Goal: Task Accomplishment & Management: Manage account settings

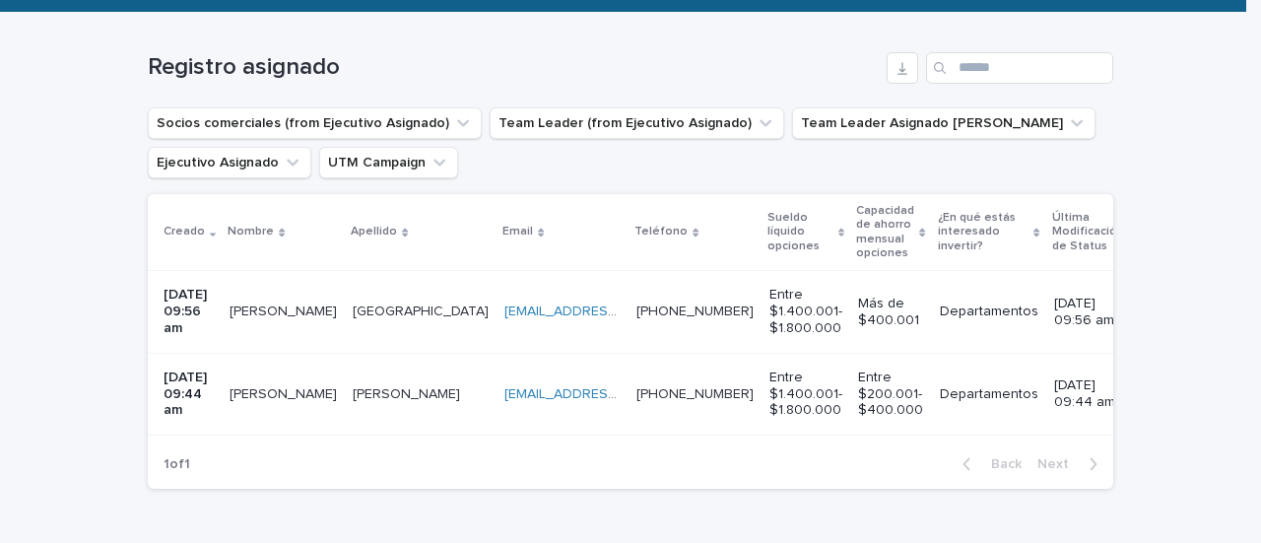
click at [206, 321] on p "[DATE] 09:56 am" at bounding box center [188, 311] width 50 height 49
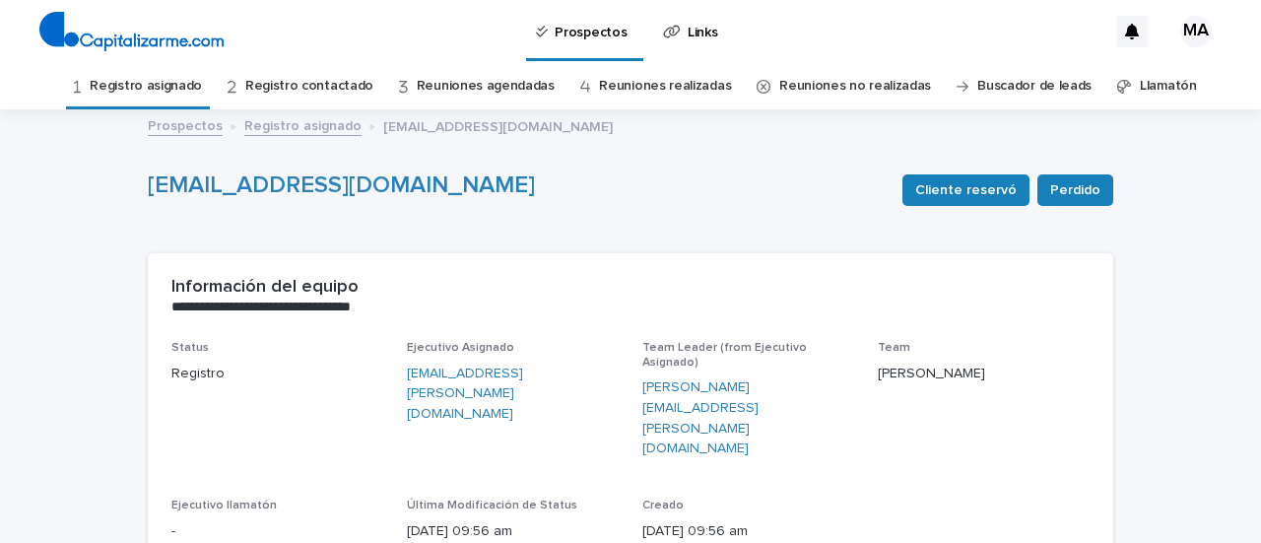
scroll to position [98, 0]
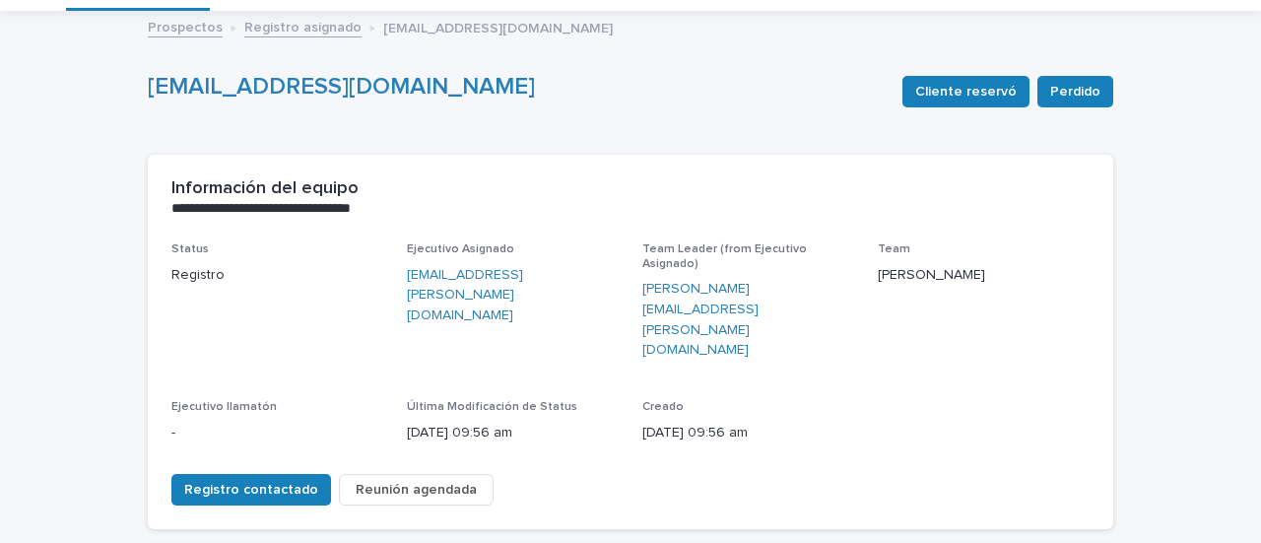
drag, startPoint x: 533, startPoint y: 359, endPoint x: 396, endPoint y: 350, distance: 137.2
click at [396, 350] on div "Status Registro Ejecutivo Asignado [EMAIL_ADDRESS][PERSON_NAME][DOMAIN_NAME] Te…" at bounding box center [630, 350] width 918 height 216
copy p "[DATE] 09:56 am"
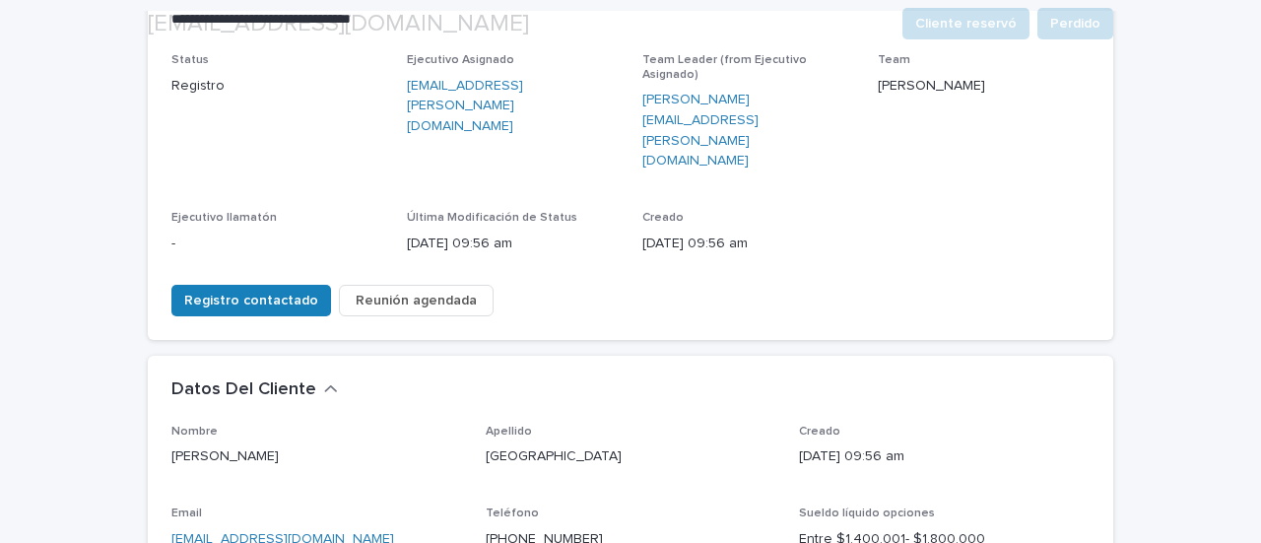
scroll to position [394, 0]
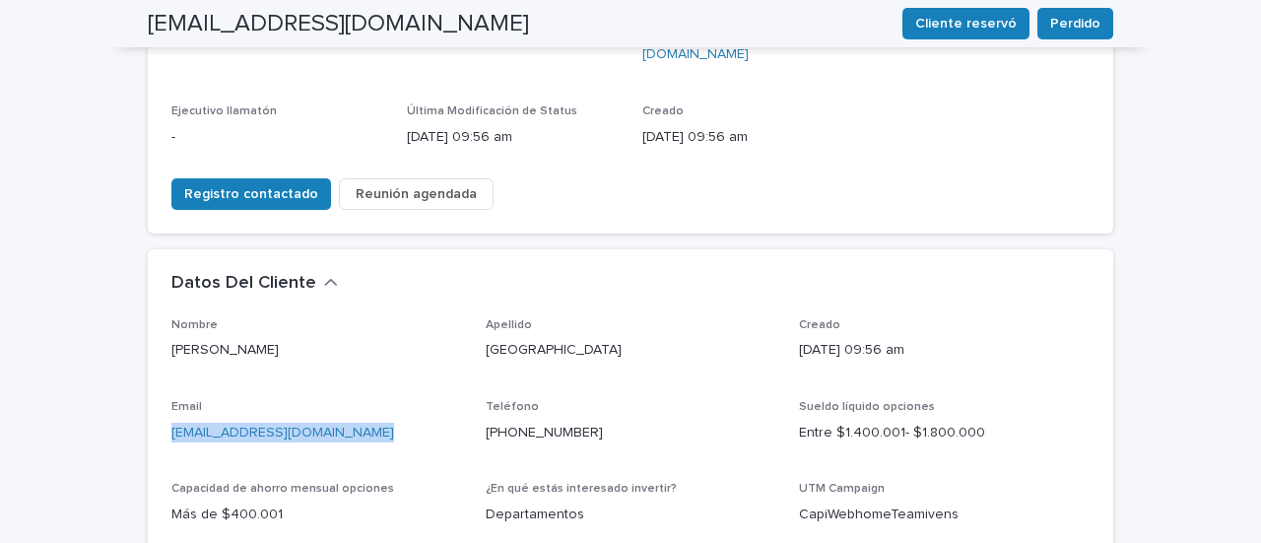
drag, startPoint x: 372, startPoint y: 356, endPoint x: 149, endPoint y: 378, distance: 224.6
click at [149, 378] on div "Nombre [PERSON_NAME] Salamanca Creado [DATE] 09:56 am Email [EMAIL_ADDRESS][DOM…" at bounding box center [630, 482] width 965 height 328
copy link "[EMAIL_ADDRESS][DOMAIN_NAME]"
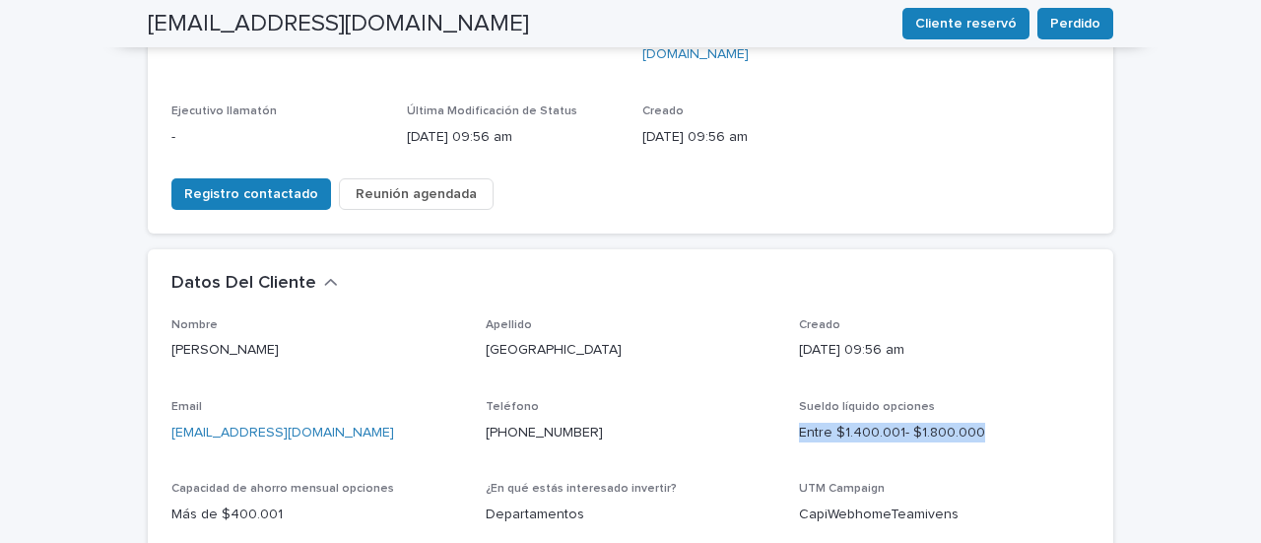
drag, startPoint x: 793, startPoint y: 361, endPoint x: 973, endPoint y: 348, distance: 180.7
click at [973, 422] on p "Entre $1.400.001- $1.800.000" at bounding box center [944, 432] width 291 height 21
copy p "Entre $1.400.001- $1.800.000"
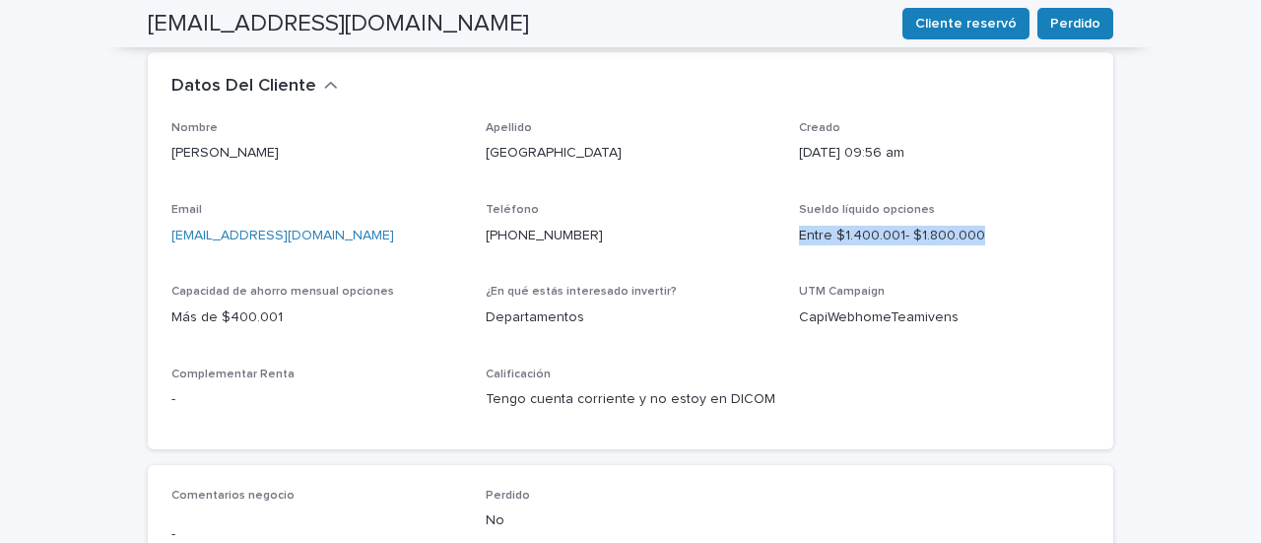
scroll to position [492, 0]
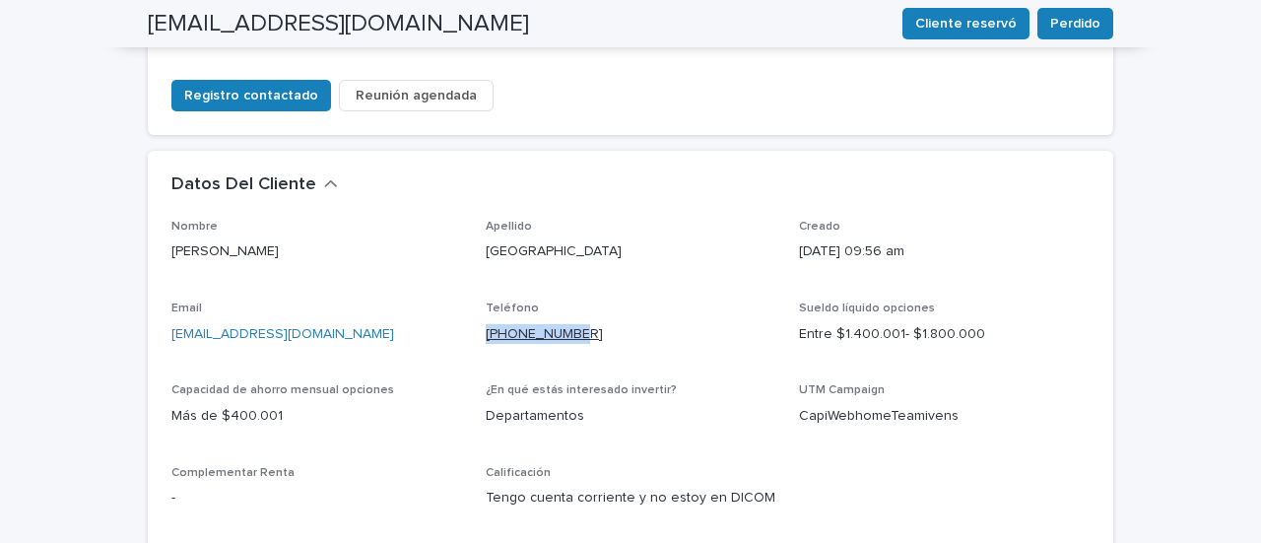
drag, startPoint x: 586, startPoint y: 258, endPoint x: 479, endPoint y: 256, distance: 107.4
click at [485, 324] on p "[PHONE_NUMBER]" at bounding box center [630, 334] width 291 height 21
copy link "[PHONE_NUMBER]"
drag, startPoint x: 764, startPoint y: 340, endPoint x: 898, endPoint y: 312, distance: 136.7
click at [895, 312] on div "Nombre [PERSON_NAME] Salamanca Creado [DATE] 09:56 am Email [EMAIL_ADDRESS][DOM…" at bounding box center [630, 372] width 918 height 304
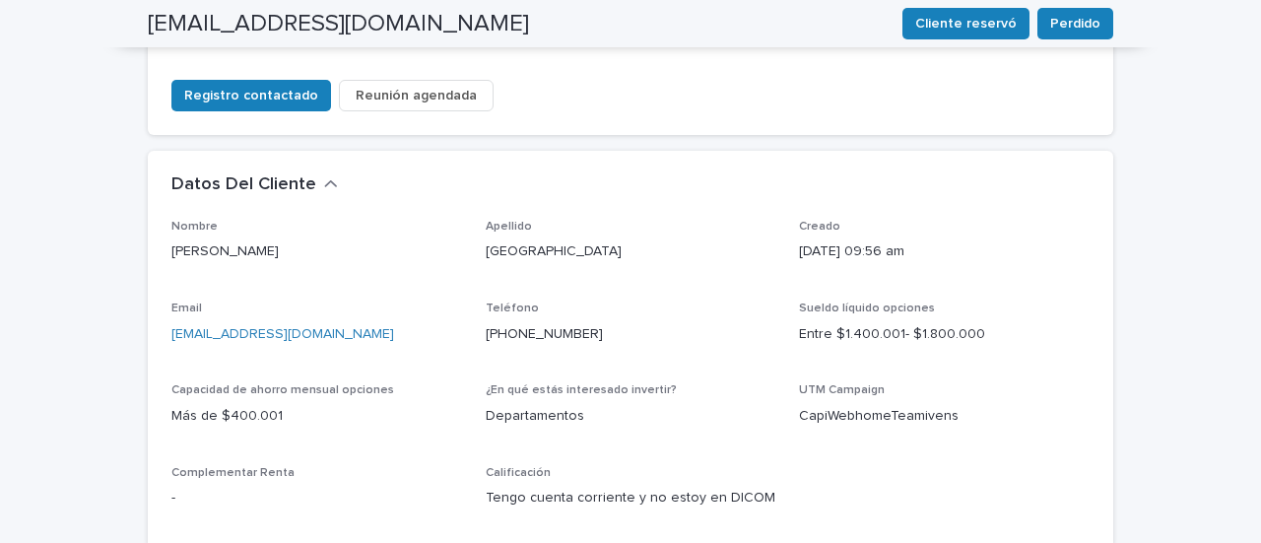
click at [956, 406] on p "CapiWebhomeTeamivens" at bounding box center [944, 416] width 291 height 21
drag, startPoint x: 961, startPoint y: 337, endPoint x: 790, endPoint y: 352, distance: 172.0
click at [790, 352] on div "Nombre [PERSON_NAME] Salamanca Creado [DATE] 09:56 am Email [EMAIL_ADDRESS][DOM…" at bounding box center [630, 372] width 918 height 304
copy p "CapiWebhomeTeamivens"
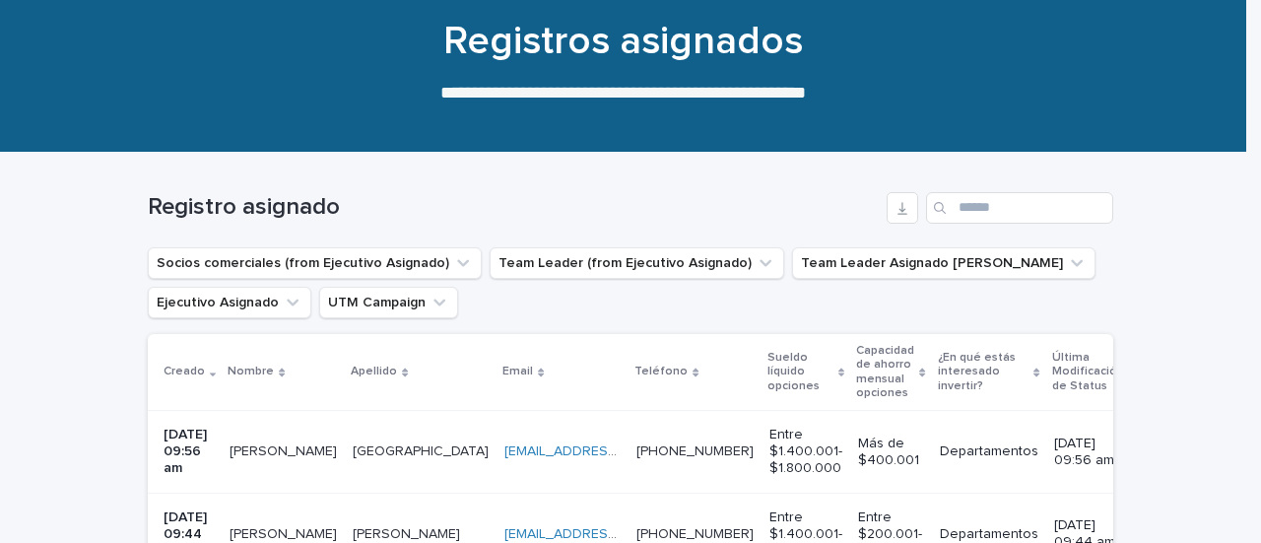
scroll to position [260, 0]
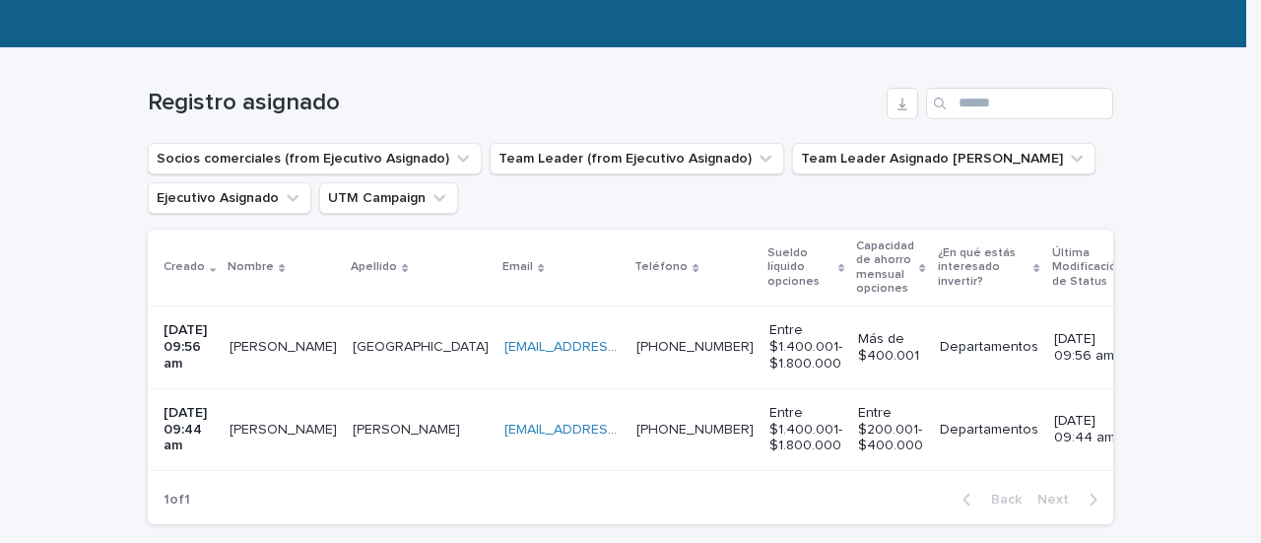
click at [297, 456] on td "[PERSON_NAME]" at bounding box center [283, 429] width 123 height 82
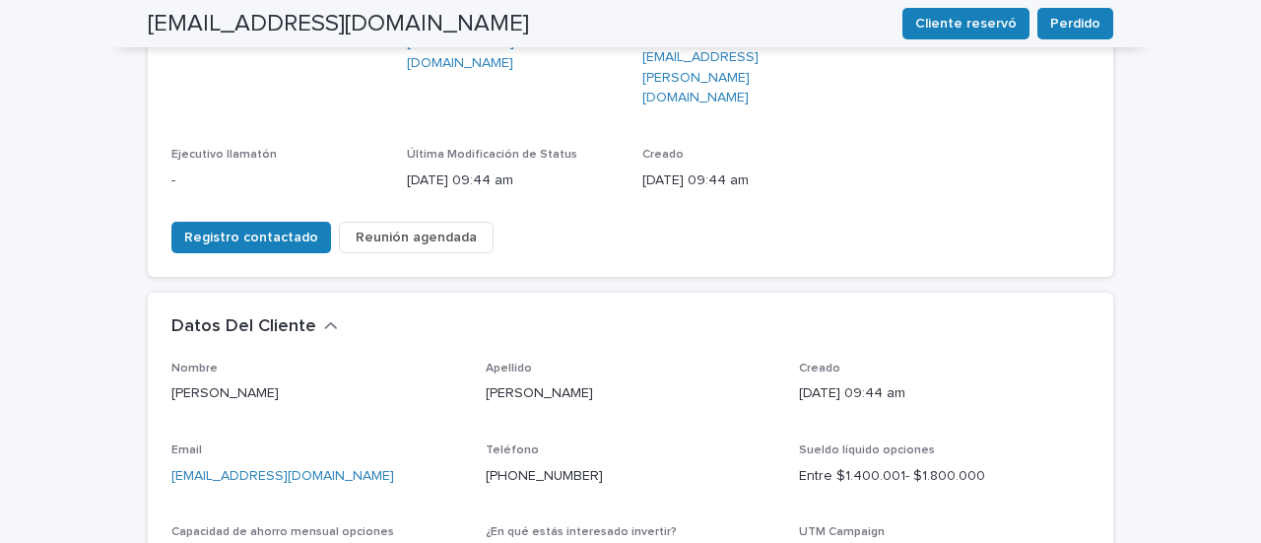
scroll to position [394, 0]
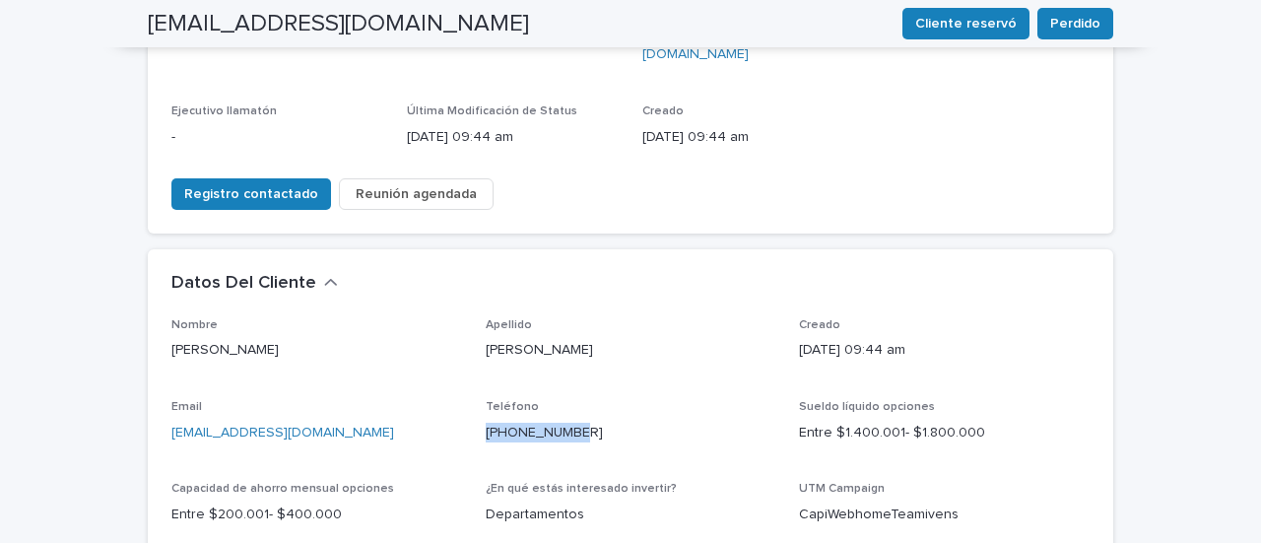
drag, startPoint x: 595, startPoint y: 364, endPoint x: 473, endPoint y: 359, distance: 122.2
click at [473, 359] on div "Nombre [PERSON_NAME] Apellido [PERSON_NAME] Creado [DATE] 09:44 am Email [EMAIL…" at bounding box center [630, 470] width 918 height 304
copy link "[PHONE_NUMBER]"
drag, startPoint x: 370, startPoint y: 349, endPoint x: 154, endPoint y: 371, distance: 217.8
click at [154, 371] on div "Nombre [PERSON_NAME] Apellido [PERSON_NAME] Creado [DATE] 09:44 am Email [EMAIL…" at bounding box center [630, 482] width 965 height 328
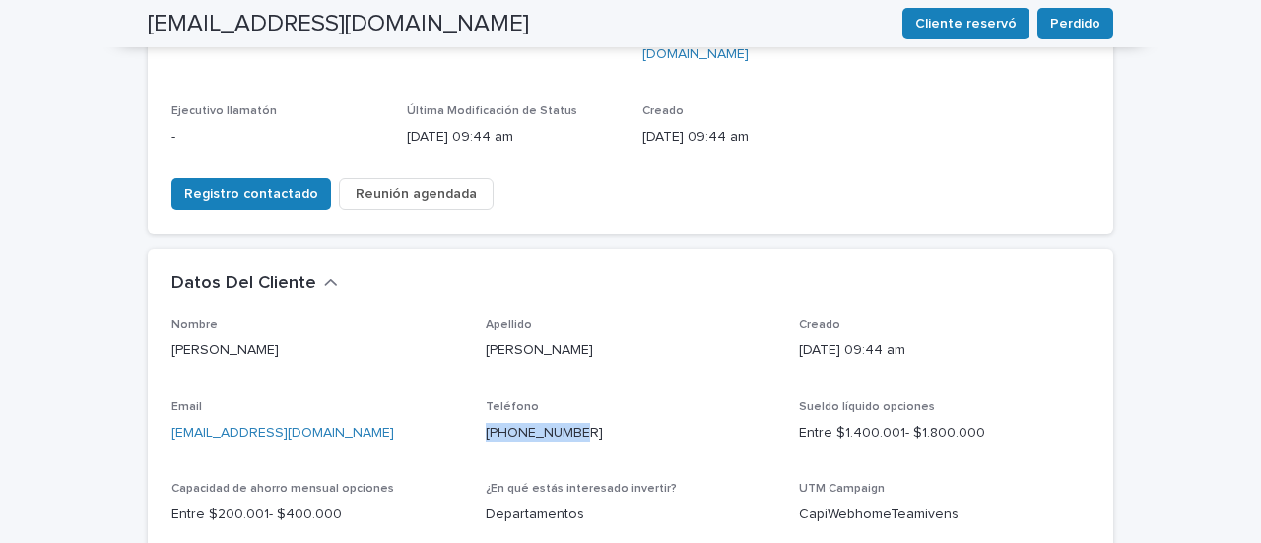
copy link "[EMAIL_ADDRESS][DOMAIN_NAME]"
drag, startPoint x: 944, startPoint y: 437, endPoint x: 782, endPoint y: 464, distance: 164.7
click at [782, 464] on div "Nombre [PERSON_NAME] Apellido [PERSON_NAME] Creado [DATE] 09:44 am Email [EMAIL…" at bounding box center [630, 470] width 918 height 304
copy p "CapiWebhomeTeamivens"
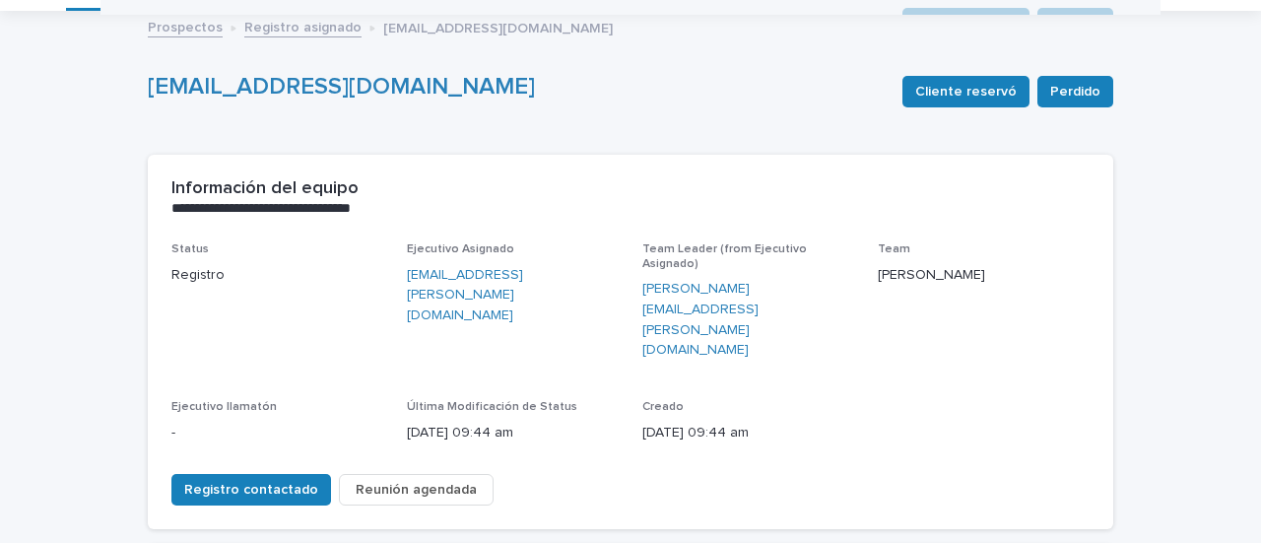
scroll to position [98, 0]
drag, startPoint x: 556, startPoint y: 354, endPoint x: 383, endPoint y: 370, distance: 174.1
click at [383, 370] on div "Status Registro Ejecutivo Asignado [EMAIL_ADDRESS][PERSON_NAME][DOMAIN_NAME] Te…" at bounding box center [630, 350] width 918 height 216
click at [535, 400] on div "Última Modificación de Status [DATE] 09:44 am" at bounding box center [513, 429] width 212 height 58
drag, startPoint x: 536, startPoint y: 356, endPoint x: 394, endPoint y: 367, distance: 142.3
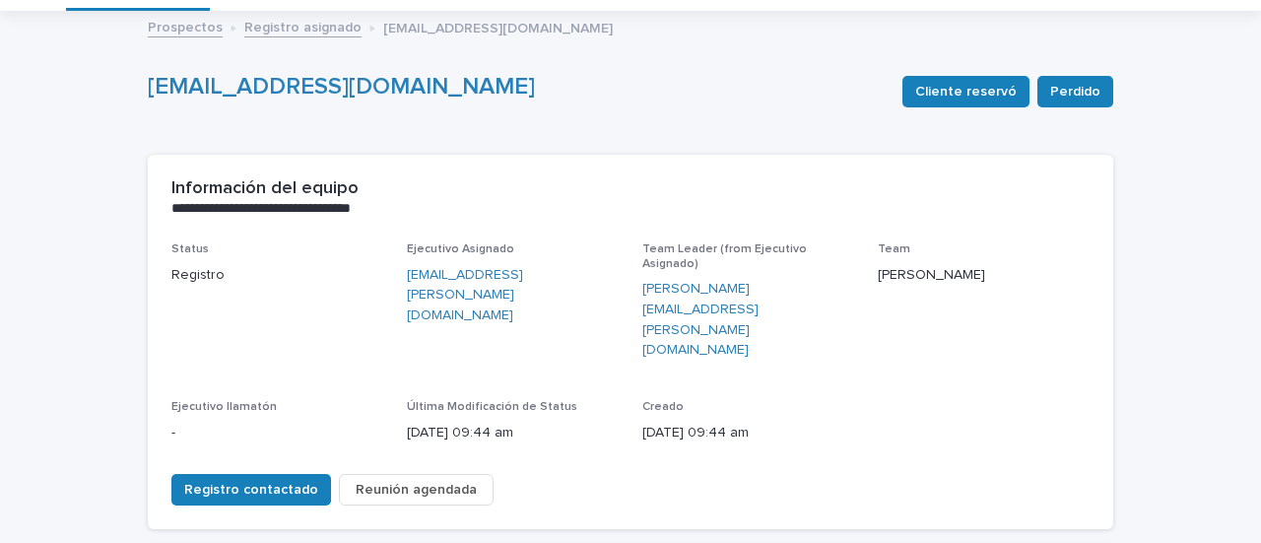
click at [394, 367] on div "Status Registro Ejecutivo Asignado [EMAIL_ADDRESS][PERSON_NAME][DOMAIN_NAME] Te…" at bounding box center [630, 350] width 918 height 216
copy p "[DATE] 09:44 am"
click at [568, 458] on div "Registro contactado Reunión agendada" at bounding box center [630, 485] width 918 height 55
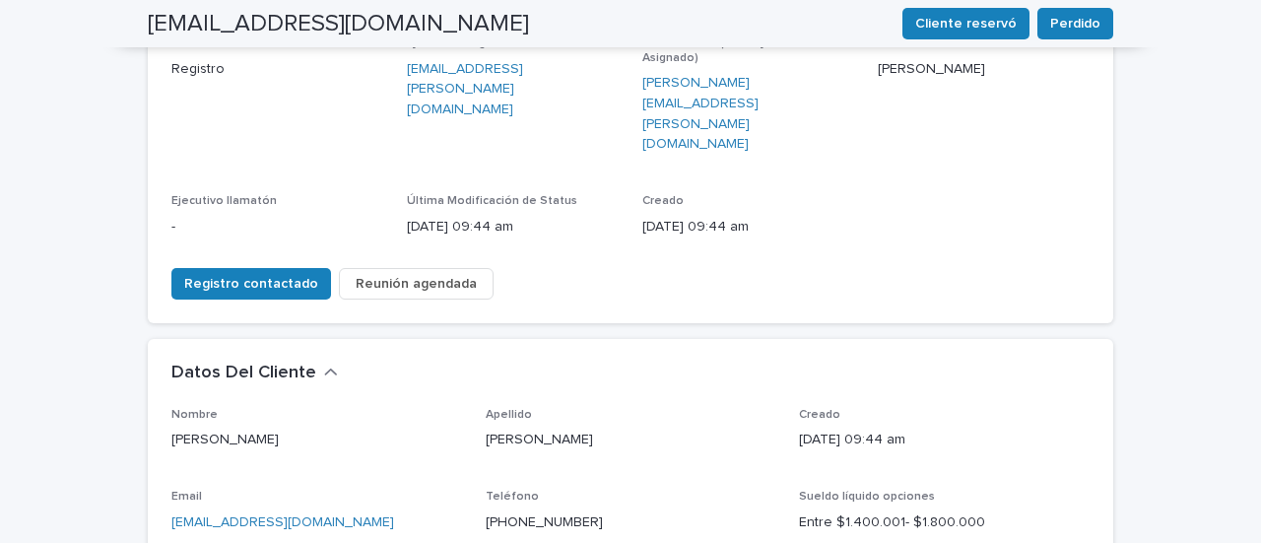
scroll to position [197, 0]
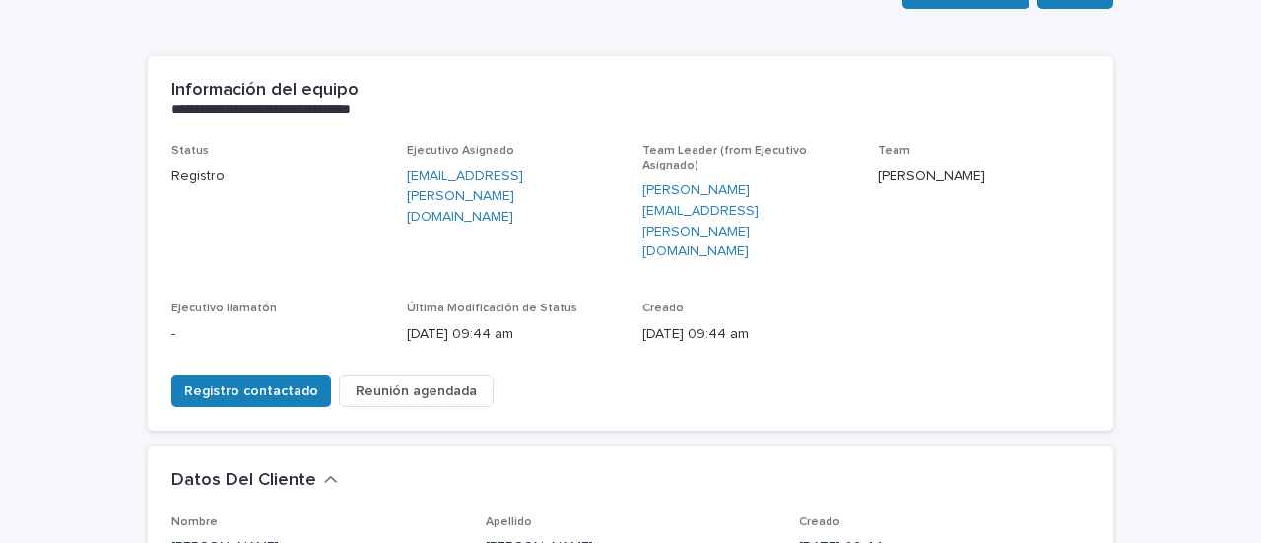
click at [380, 375] on button "Reunión agendada" at bounding box center [416, 391] width 155 height 32
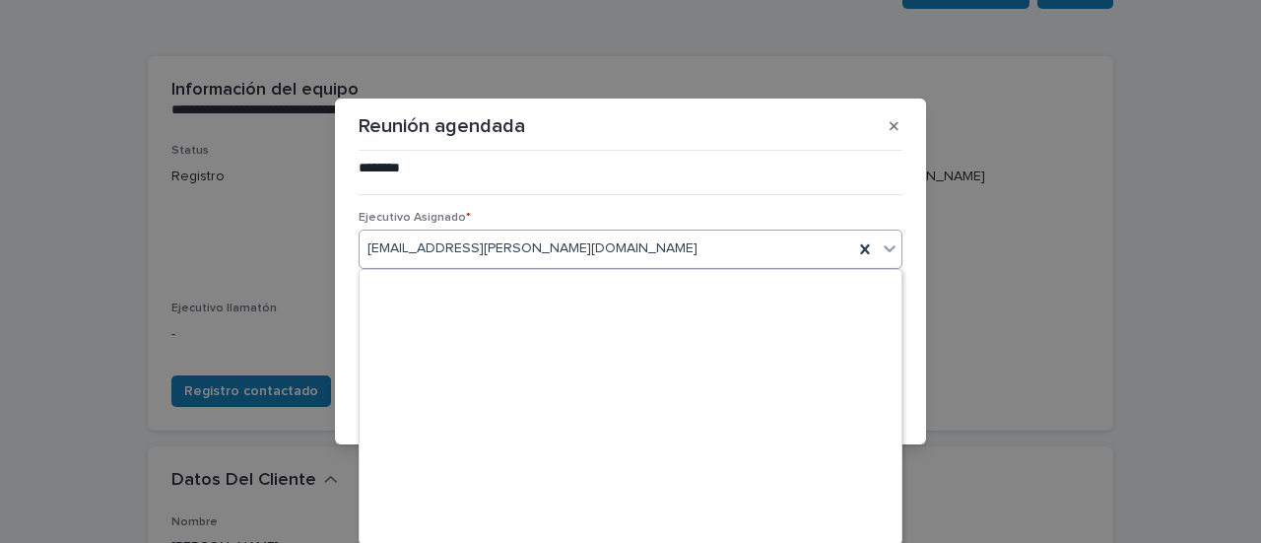
click at [438, 234] on div "[EMAIL_ADDRESS][PERSON_NAME][DOMAIN_NAME]" at bounding box center [605, 248] width 493 height 32
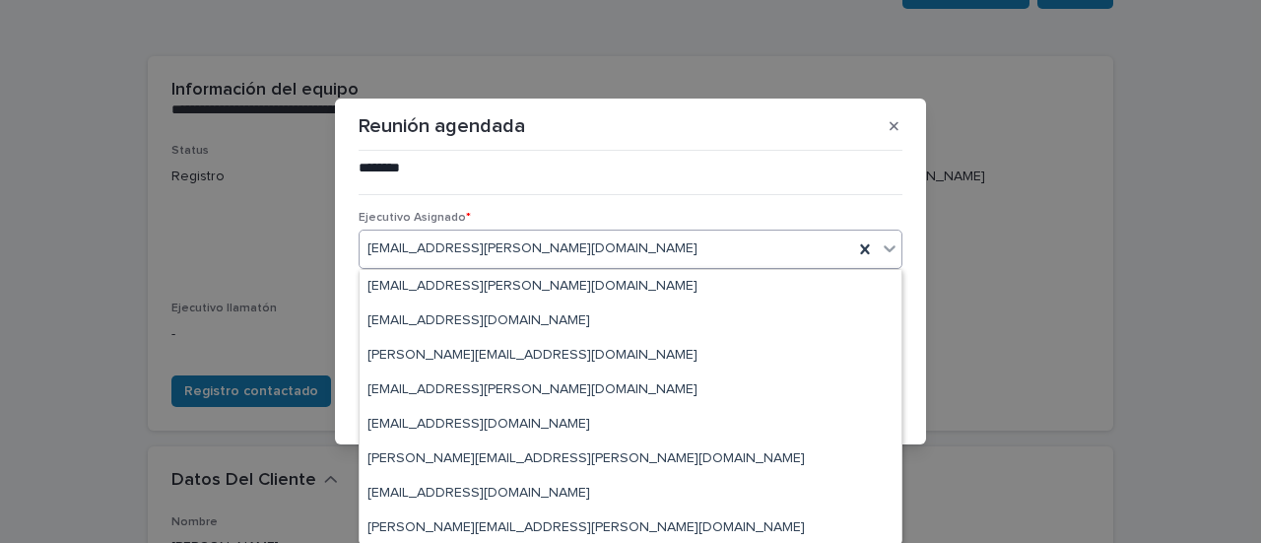
click at [447, 242] on span "[EMAIL_ADDRESS][PERSON_NAME][DOMAIN_NAME]" at bounding box center [532, 248] width 330 height 21
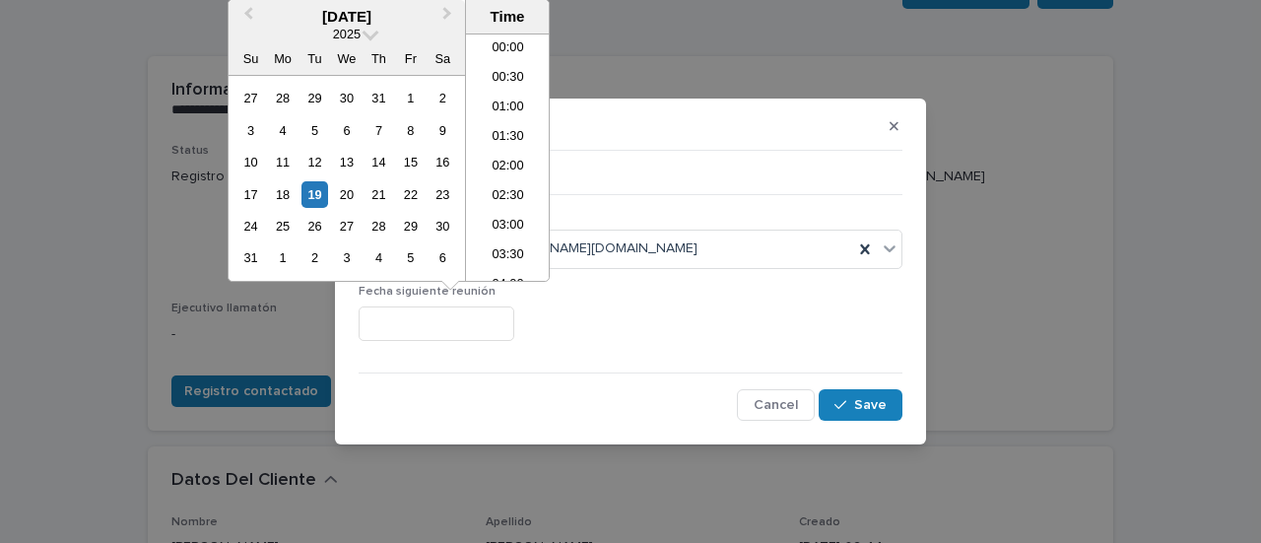
click at [437, 323] on input "text" at bounding box center [436, 323] width 156 height 34
click at [352, 200] on div "20" at bounding box center [346, 194] width 27 height 27
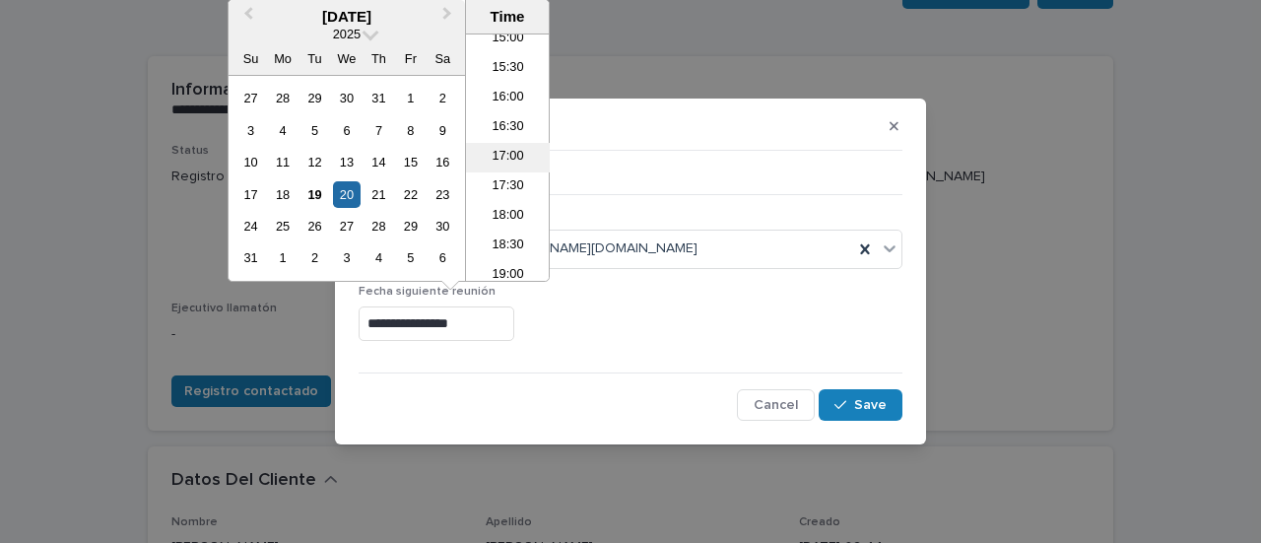
click at [508, 159] on li "17:00" at bounding box center [508, 158] width 84 height 30
type input "**********"
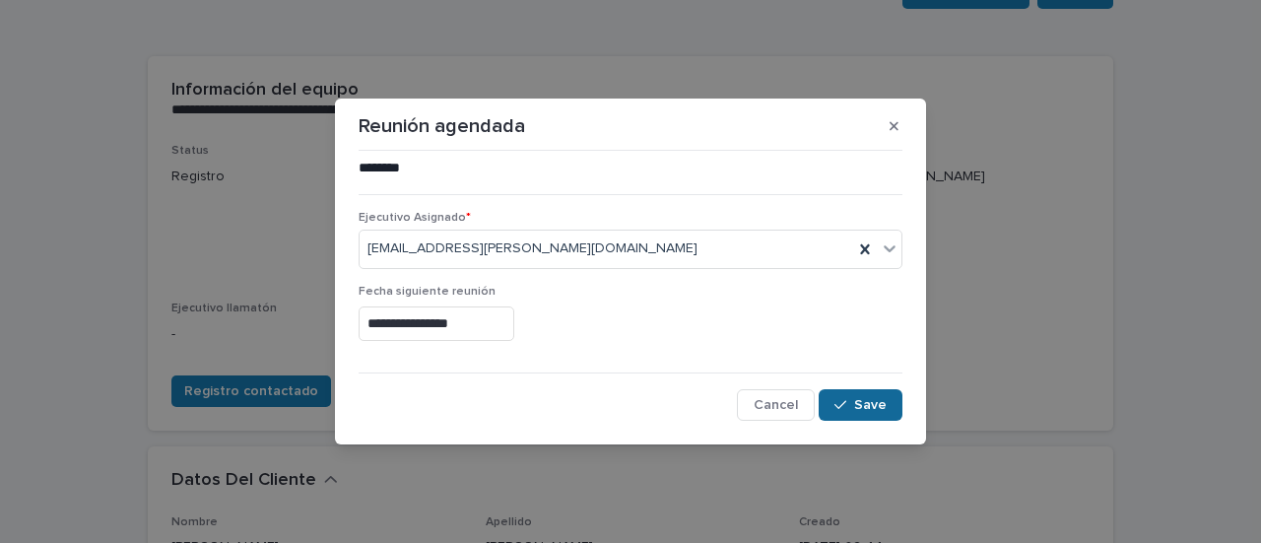
click at [857, 403] on span "Save" at bounding box center [870, 405] width 32 height 14
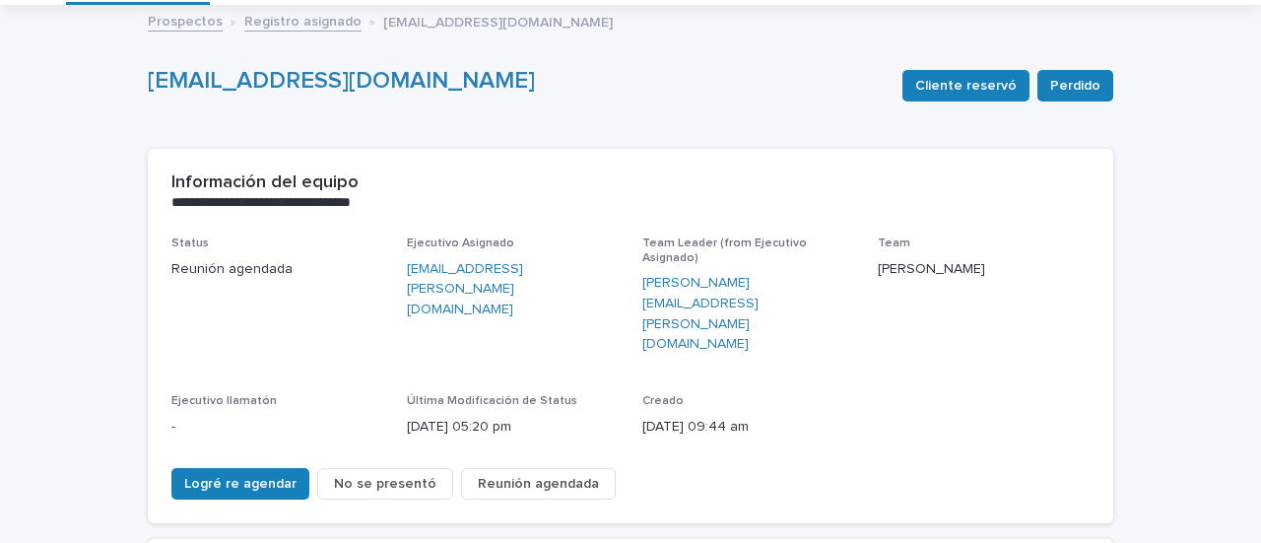
scroll to position [0, 0]
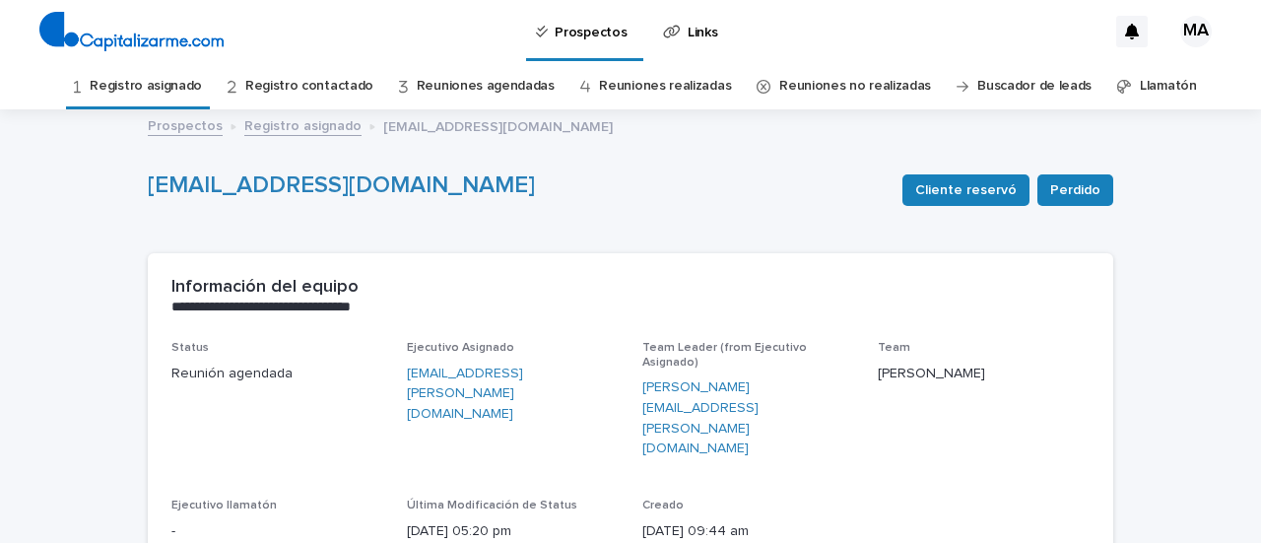
click at [324, 81] on link "Registro contactado" at bounding box center [309, 86] width 128 height 46
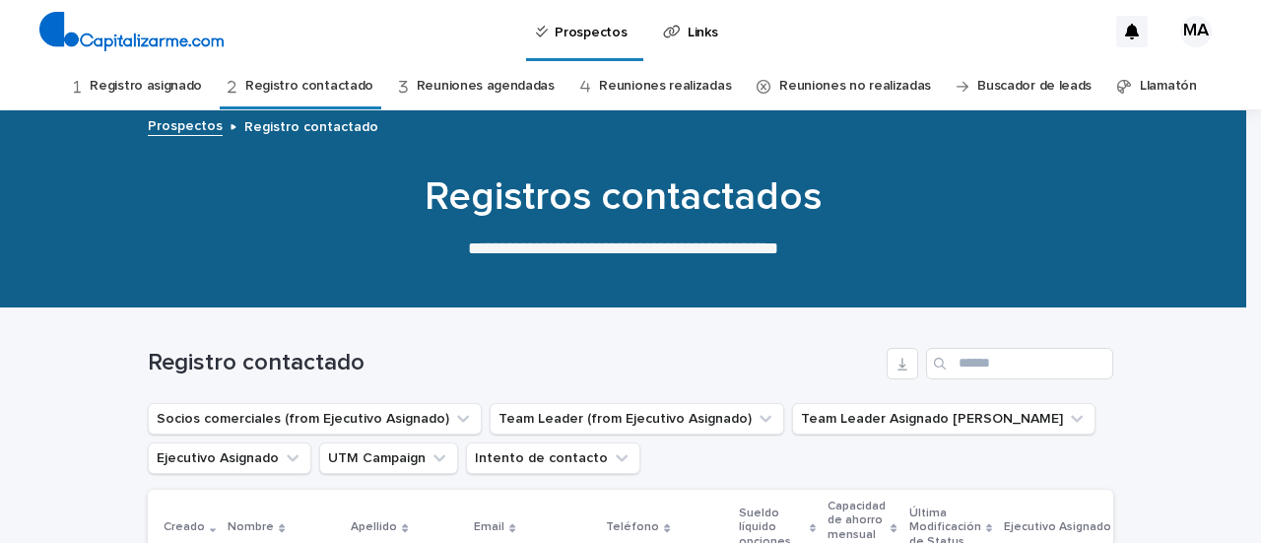
click at [480, 64] on link "Reuniones agendadas" at bounding box center [486, 86] width 138 height 46
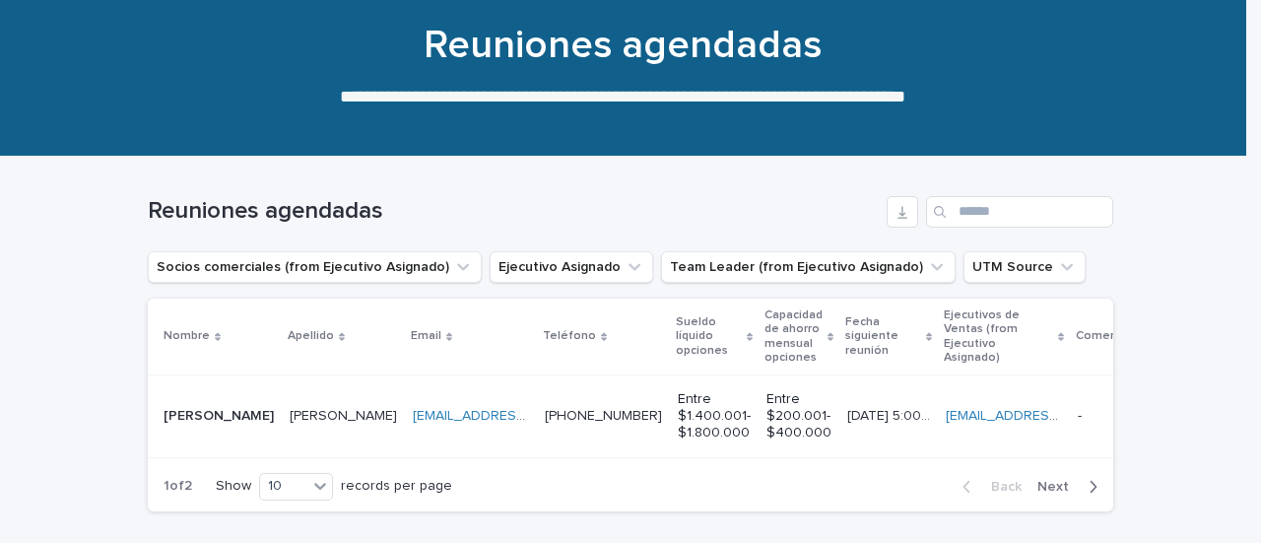
scroll to position [295, 0]
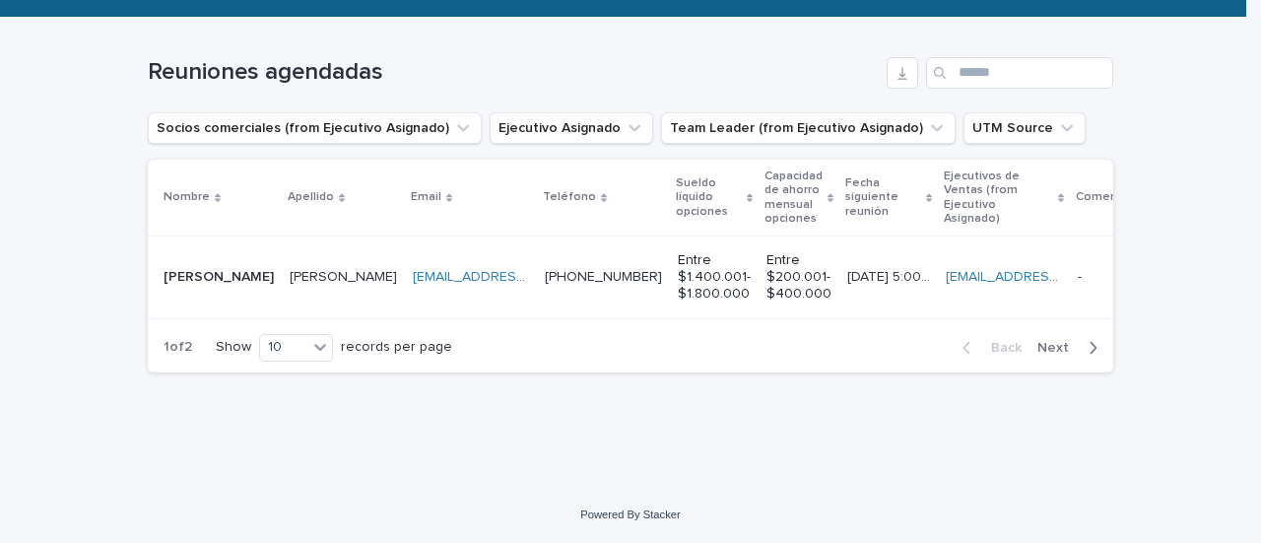
click at [332, 270] on td "[PERSON_NAME] [PERSON_NAME]" at bounding box center [343, 277] width 123 height 82
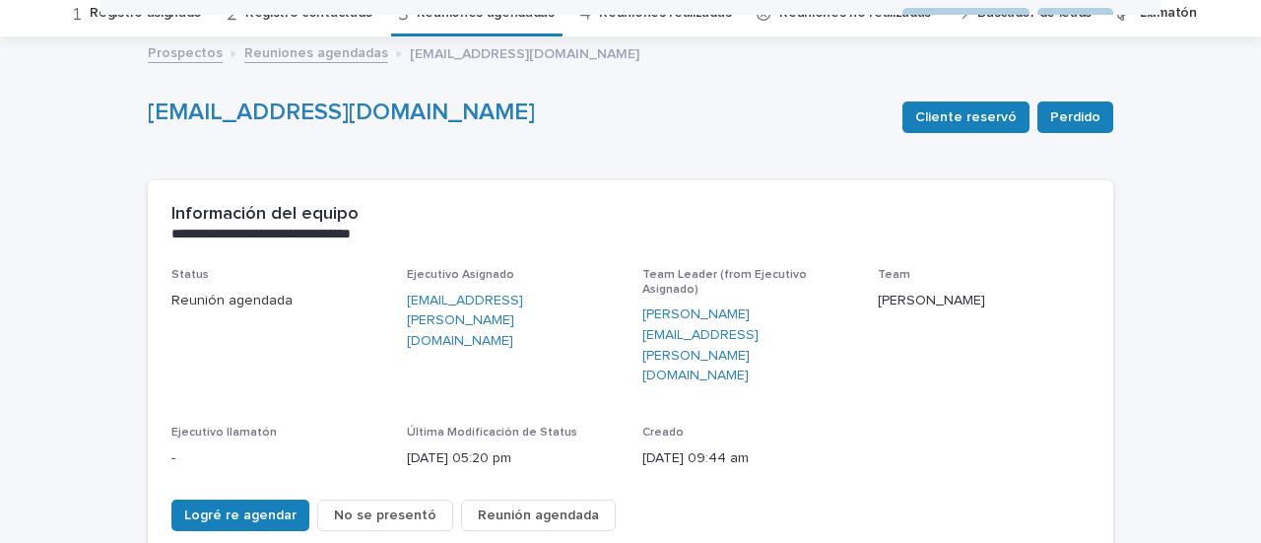
scroll to position [63, 0]
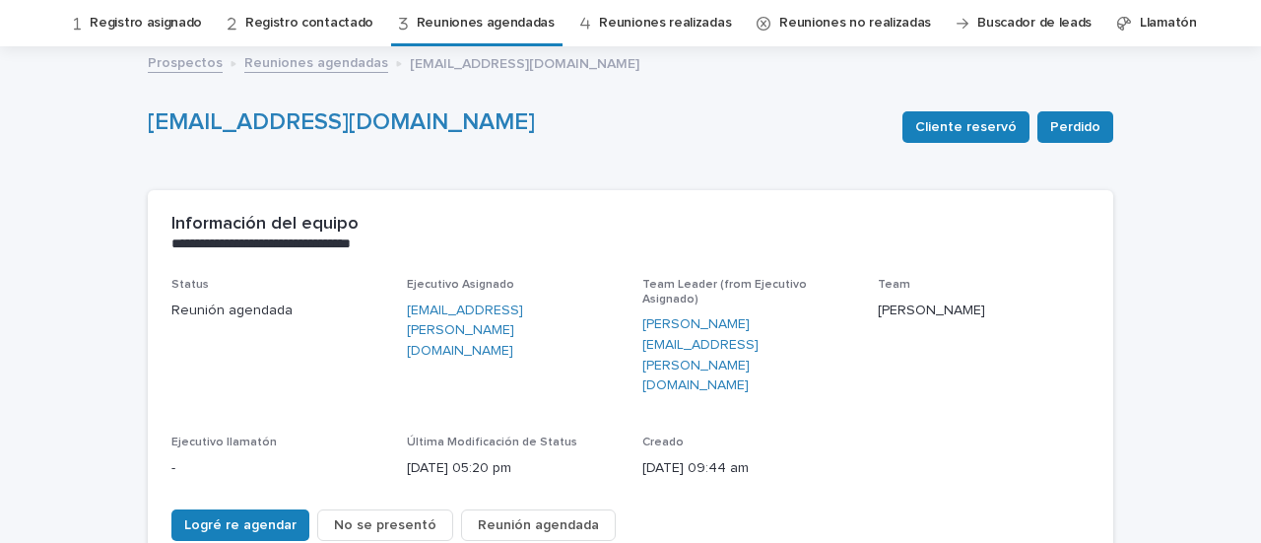
drag, startPoint x: 503, startPoint y: 127, endPoint x: 162, endPoint y: 135, distance: 341.8
copy link "[EMAIL_ADDRESS][DOMAIN_NAME]"
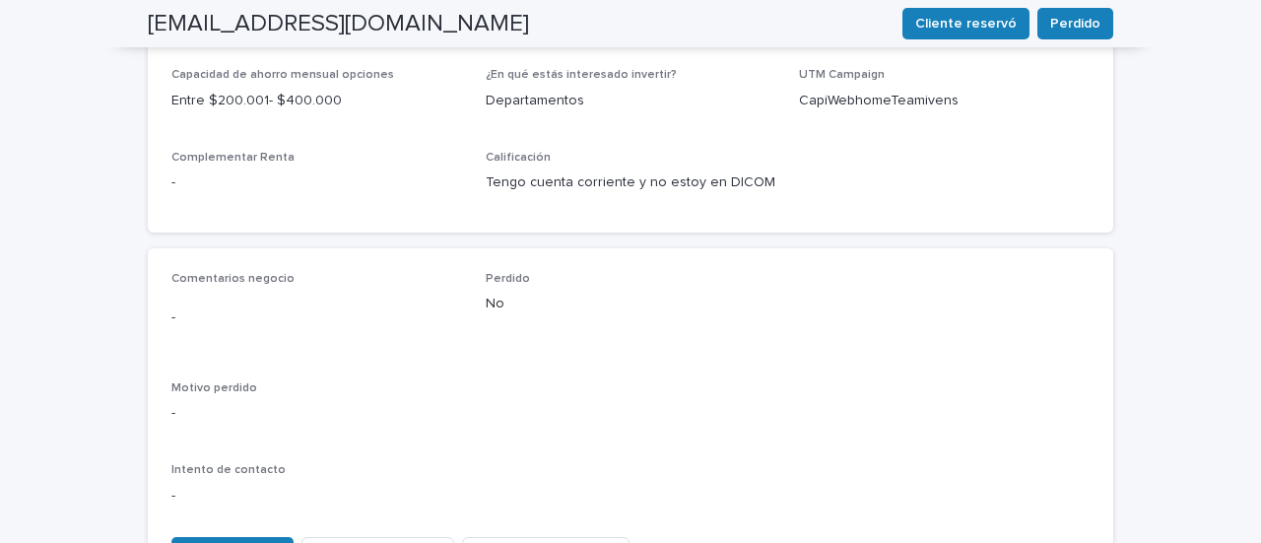
scroll to position [851, 0]
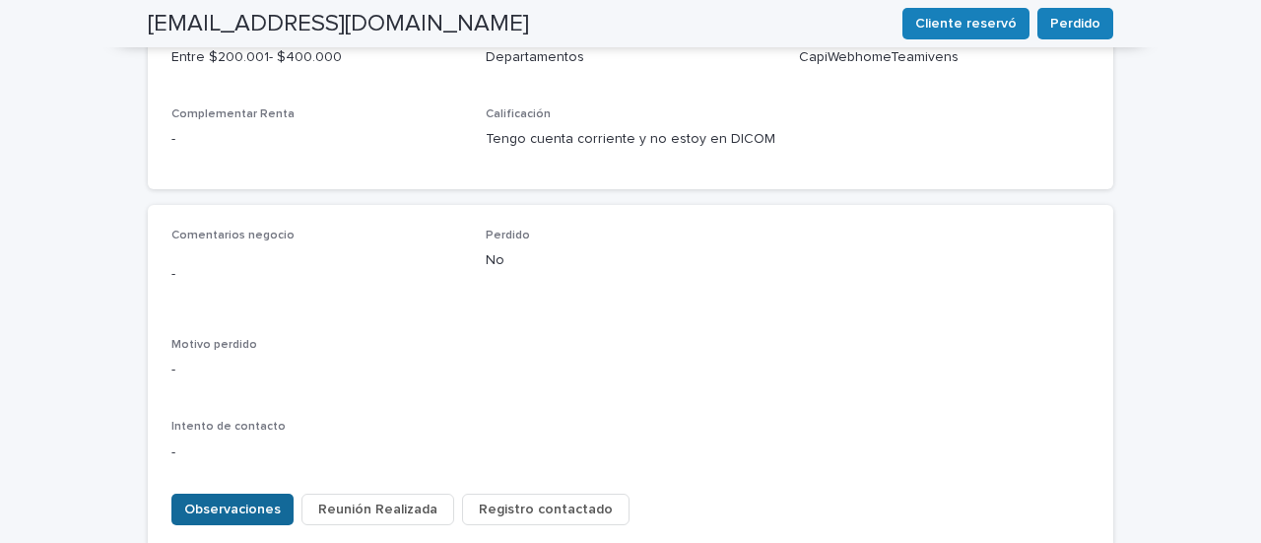
click at [240, 493] on button "Observaciones" at bounding box center [232, 509] width 122 height 32
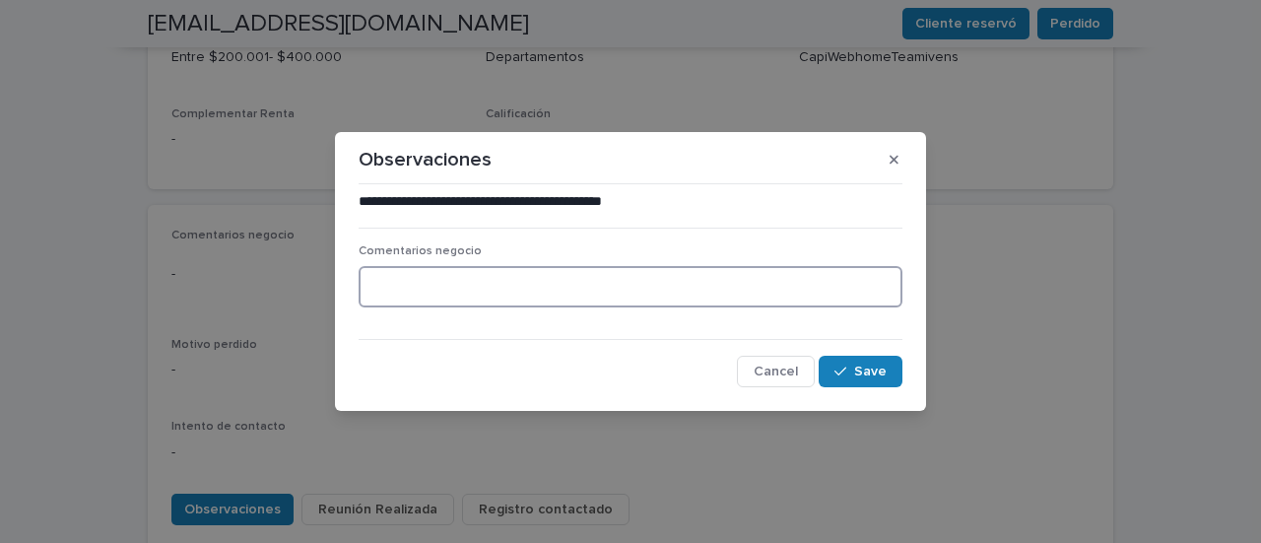
click at [447, 284] on textarea at bounding box center [630, 286] width 544 height 41
click at [516, 285] on textarea "**********" at bounding box center [630, 286] width 544 height 41
click at [419, 287] on textarea "**********" at bounding box center [630, 286] width 544 height 41
click at [404, 290] on textarea "**********" at bounding box center [630, 286] width 544 height 41
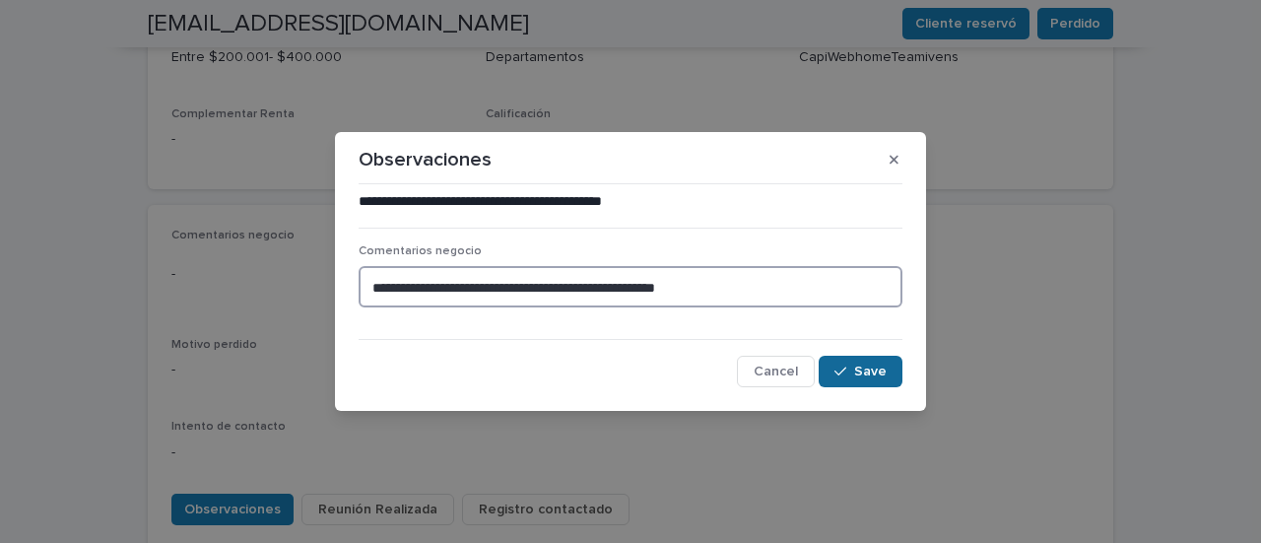
type textarea "**********"
click at [859, 371] on span "Save" at bounding box center [870, 371] width 32 height 14
